Goal: Task Accomplishment & Management: Complete application form

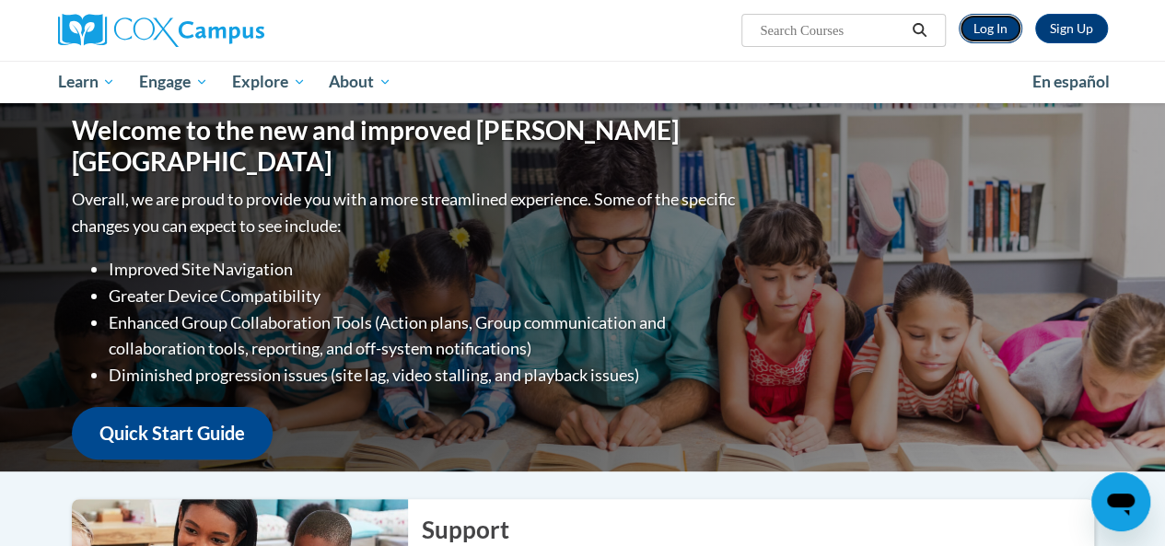
click at [996, 32] on link "Log In" at bounding box center [991, 28] width 64 height 29
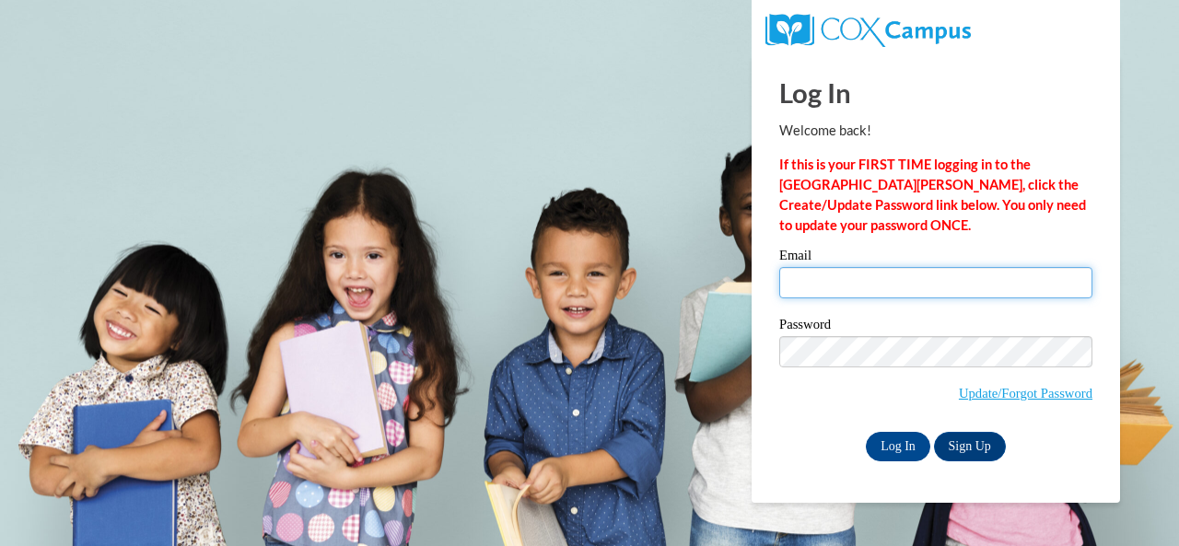
click at [847, 275] on input "Email" at bounding box center [935, 282] width 313 height 31
type input "to"
